Goal: Communication & Community: Answer question/provide support

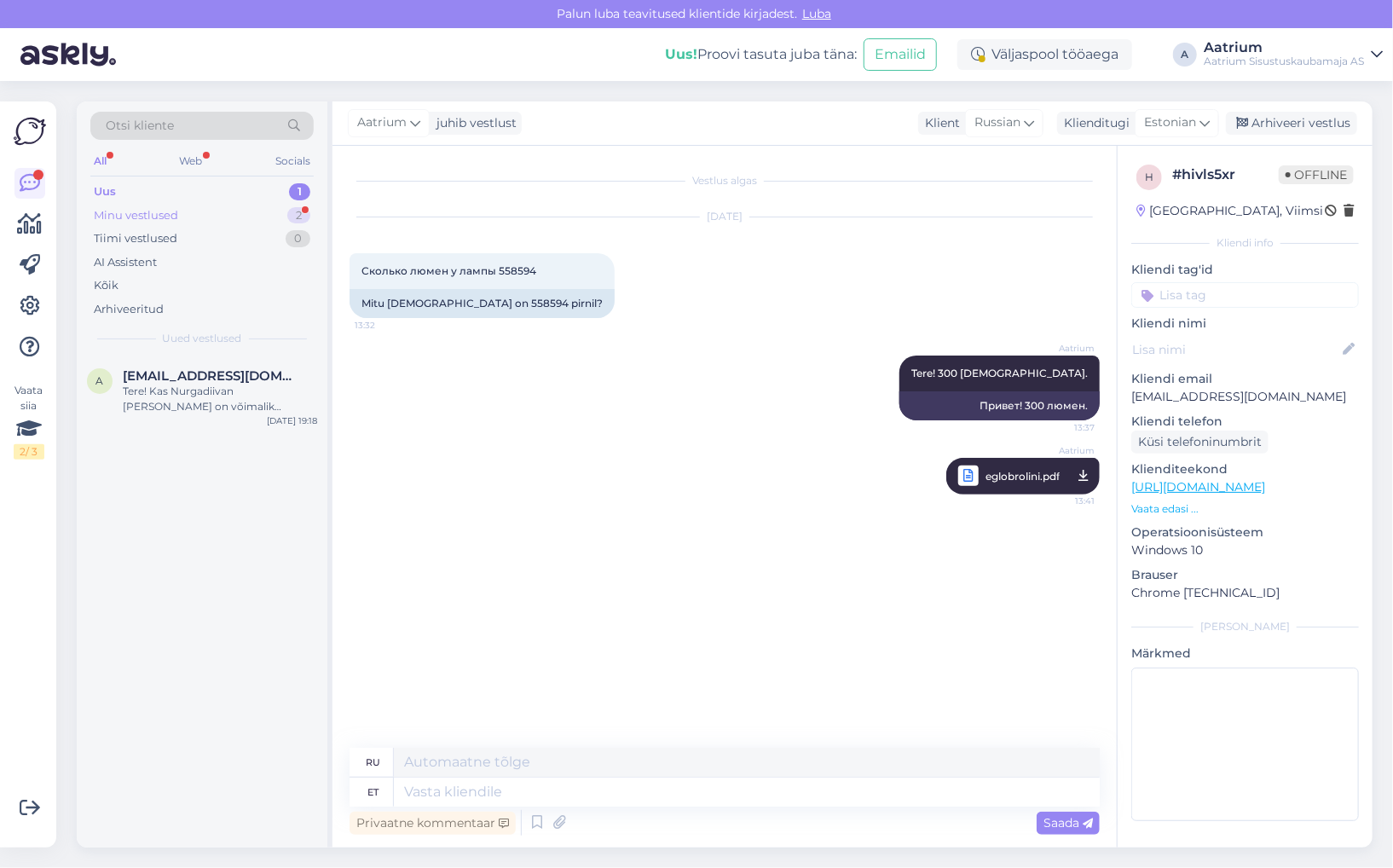
click at [145, 212] on div "Minu vestlused" at bounding box center [136, 216] width 85 height 17
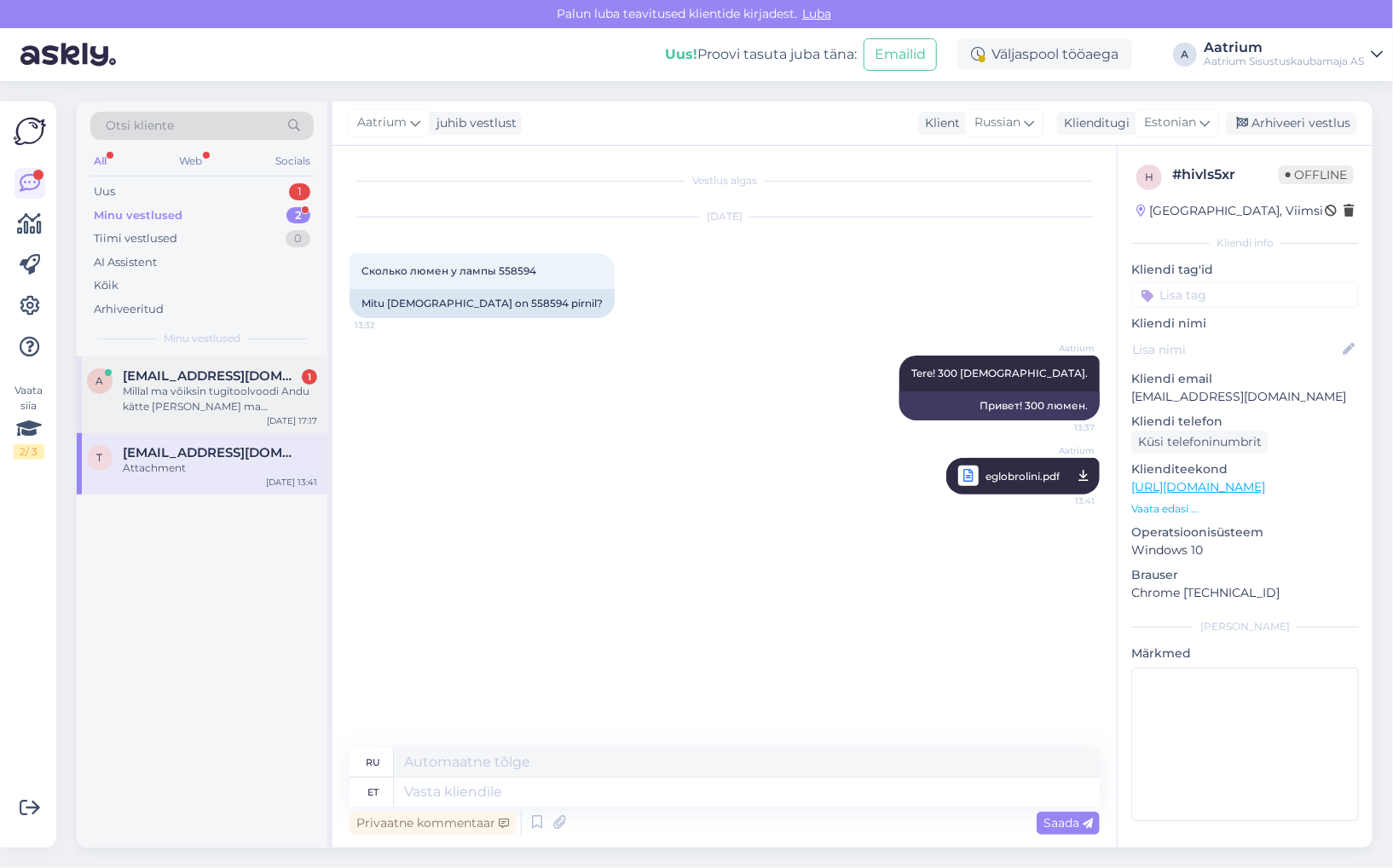
click at [201, 406] on div "Millal ma võiksin tugitoolvoodi Andu kätte [PERSON_NAME] ma [PERSON_NAME]?" at bounding box center [220, 399] width 195 height 31
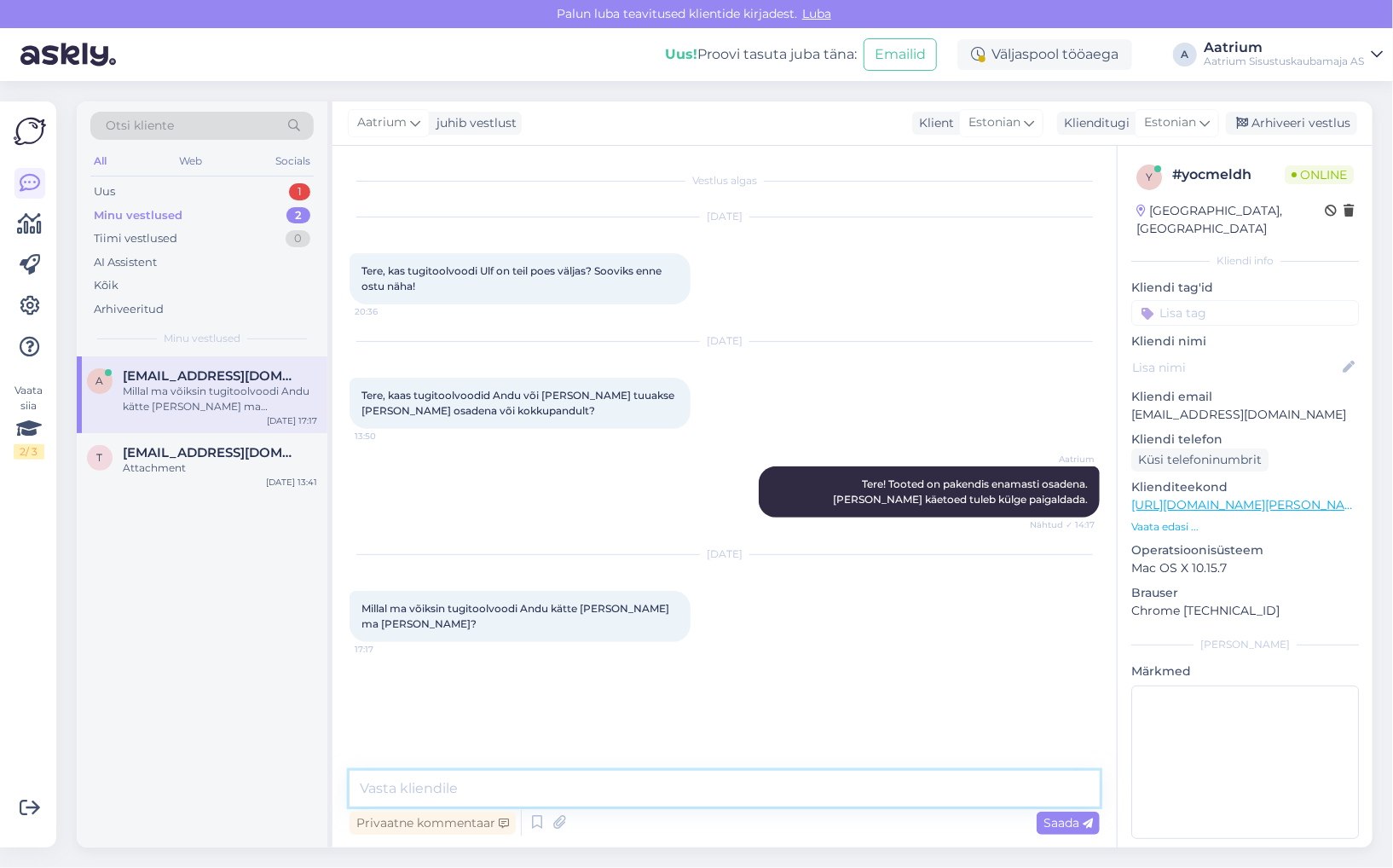
click at [421, 788] on textarea at bounding box center [724, 788] width 750 height 36
type textarea "P"
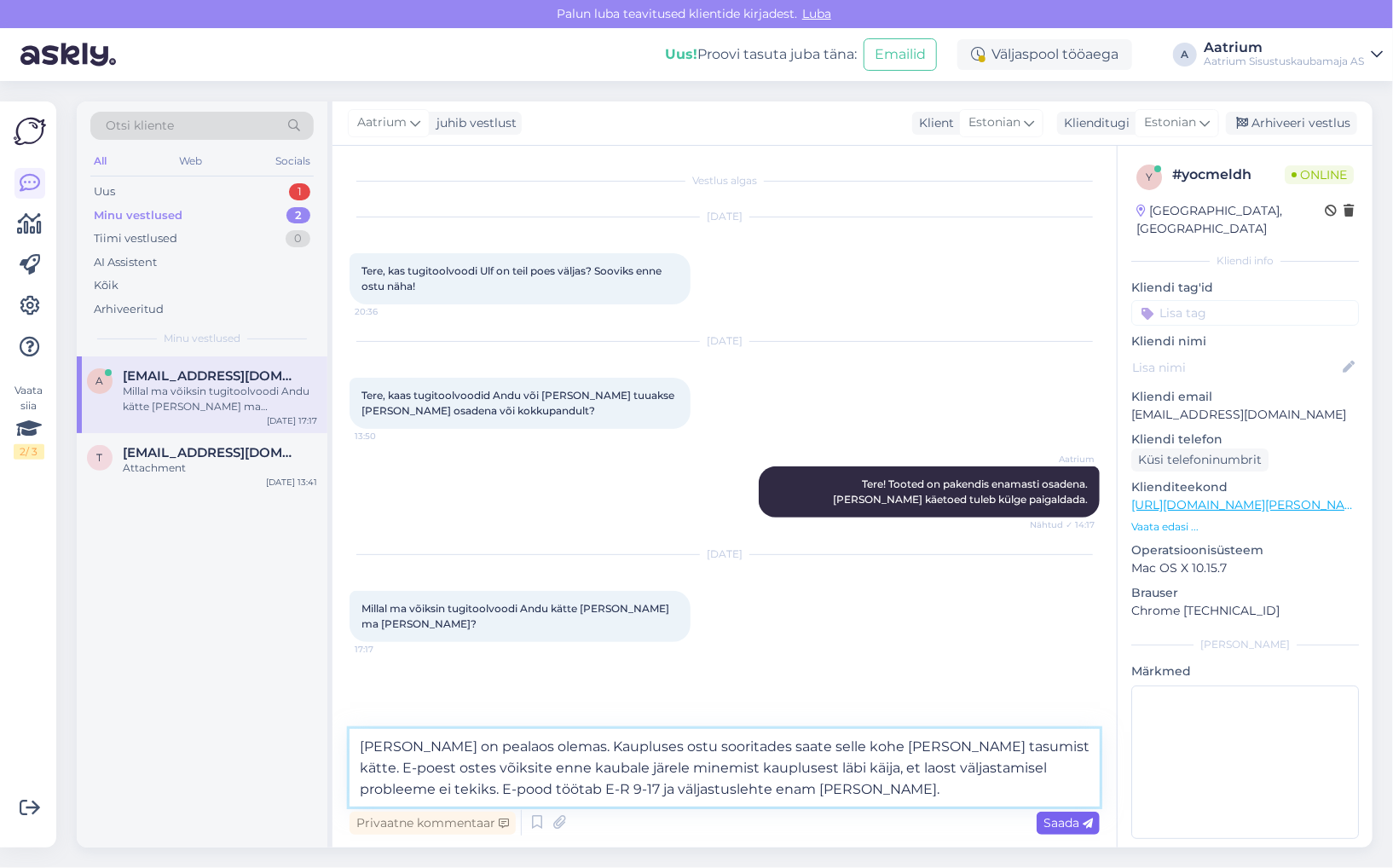
type textarea "[PERSON_NAME] on pealaos olemas. Kaupluses ostu sooritades saate selle kohe [PE…"
click at [1056, 826] on span "Saada" at bounding box center [1067, 823] width 49 height 15
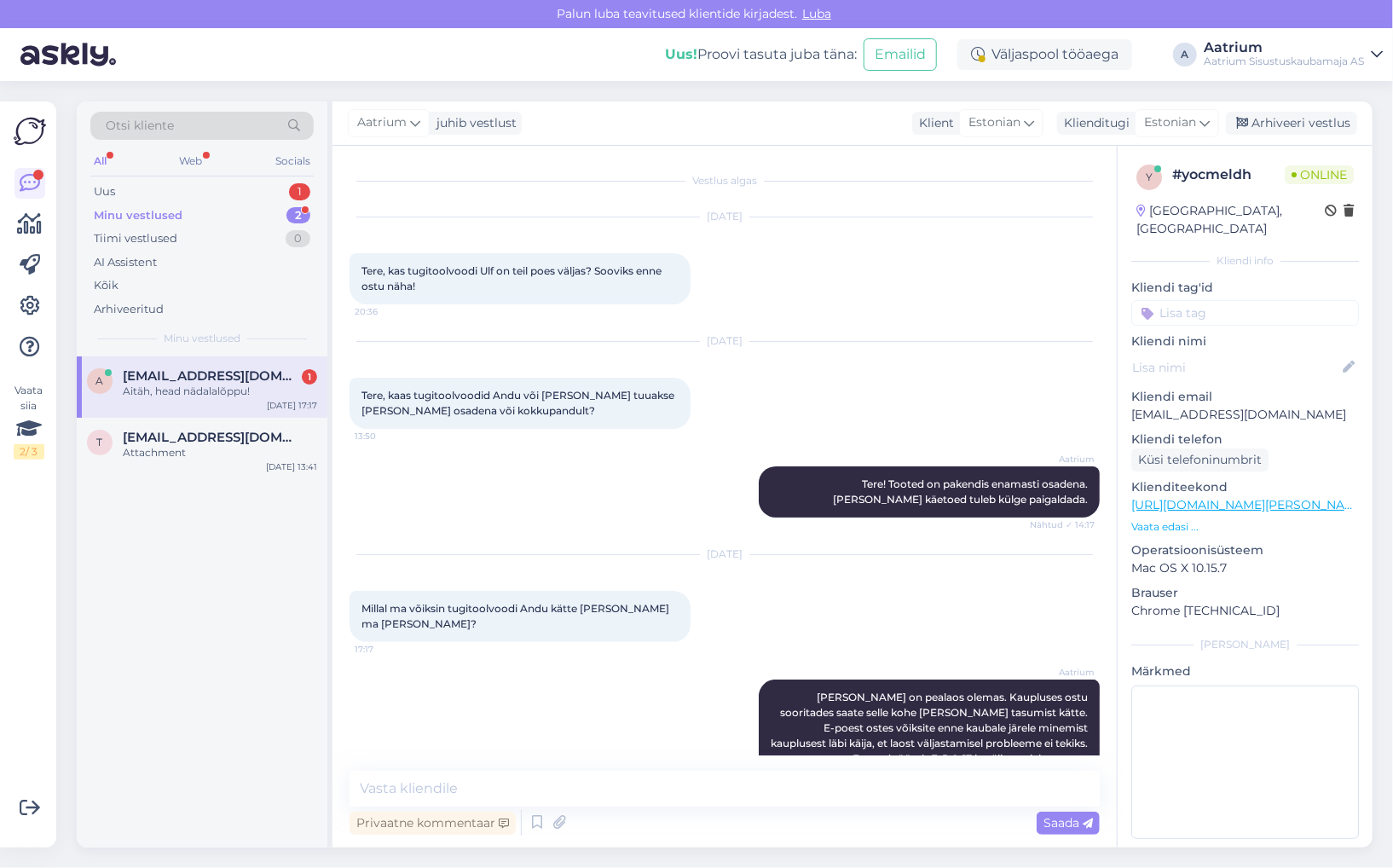
scroll to position [113, 0]
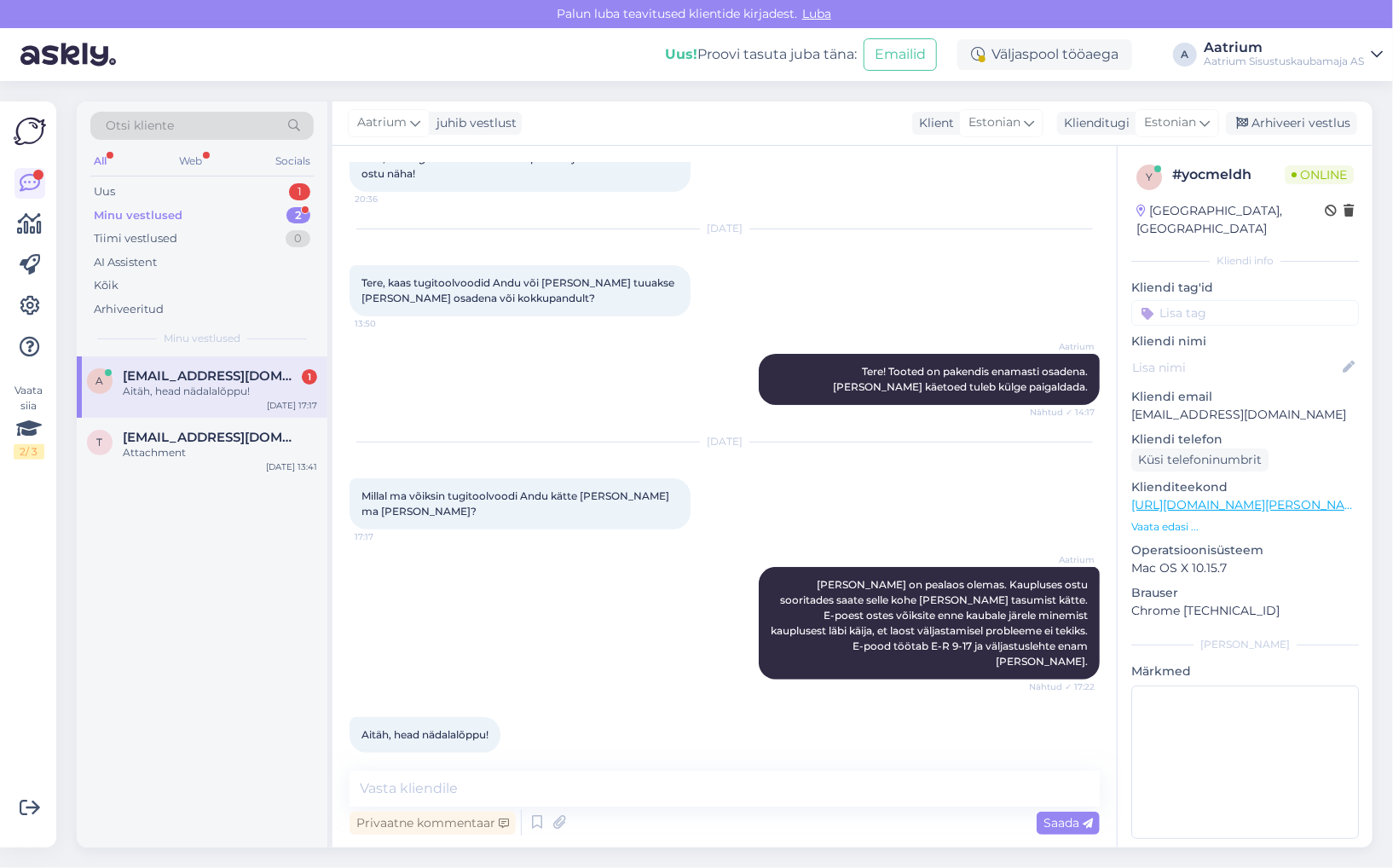
click at [543, 605] on div "Aatrium [PERSON_NAME] on pealaos olemas. Kaupluses ostu sooritades saate selle …" at bounding box center [724, 623] width 750 height 150
click at [484, 784] on textarea at bounding box center [724, 788] width 750 height 36
click at [356, 788] on textarea "Kena nädalavahetust!" at bounding box center [724, 788] width 750 height 36
type textarea "Palun! Kena nädalavahetust!"
click at [1049, 823] on span "Saada" at bounding box center [1067, 823] width 49 height 15
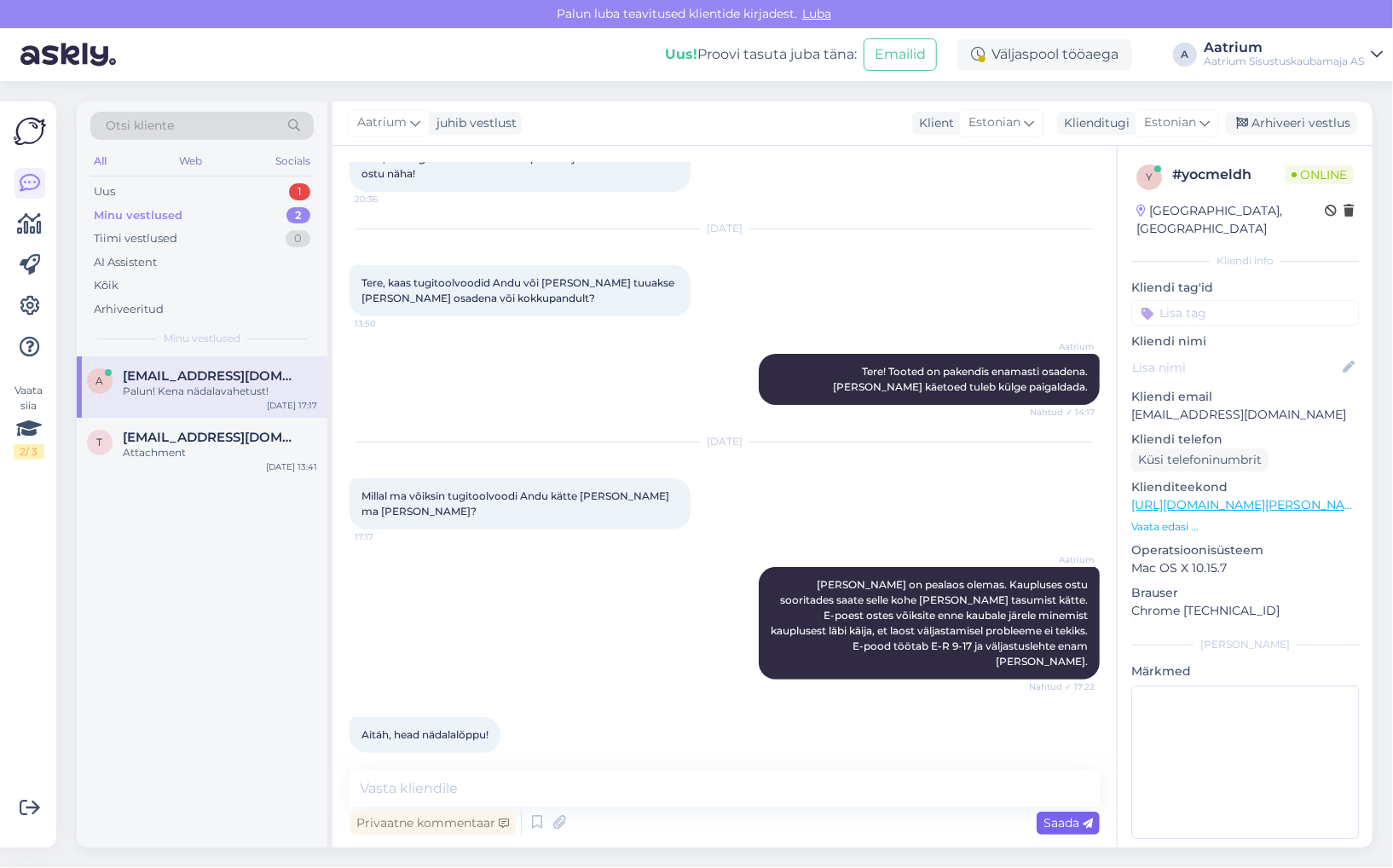
scroll to position [187, 0]
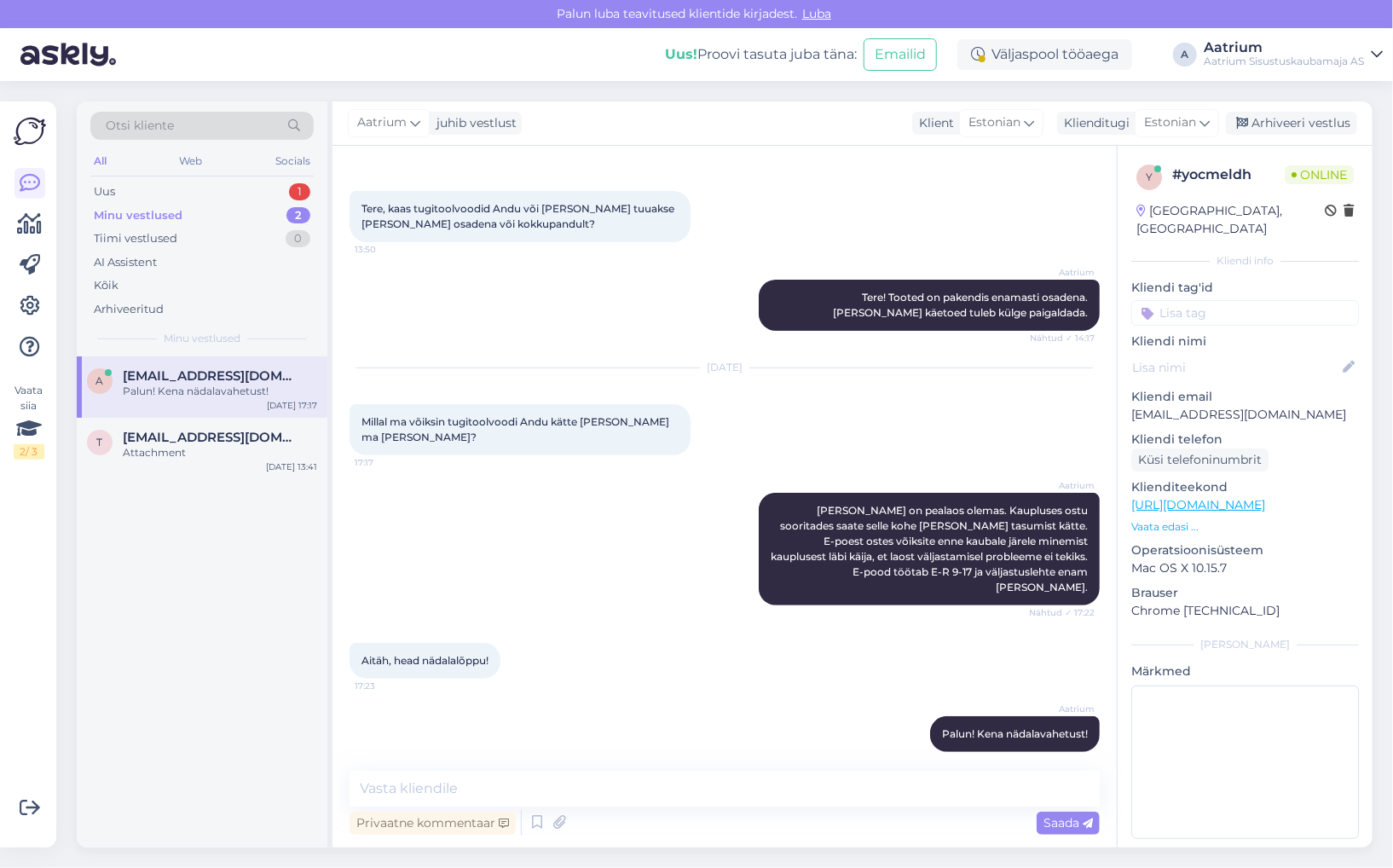
click at [450, 293] on div "Aatrium Tere! Tooted on pakendis enamasti osadena. [PERSON_NAME] käetoed tuleb …" at bounding box center [724, 305] width 750 height 89
click at [1274, 122] on div "Arhiveeri vestlus" at bounding box center [1292, 123] width 131 height 23
